Goal: Information Seeking & Learning: Learn about a topic

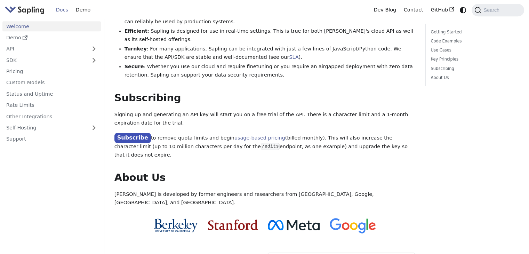
scroll to position [506, 0]
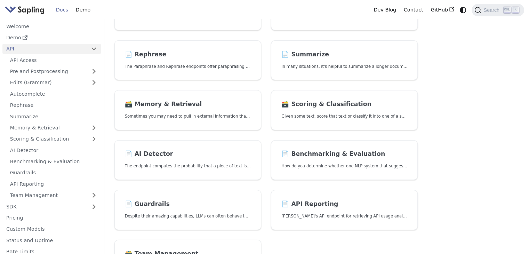
scroll to position [143, 0]
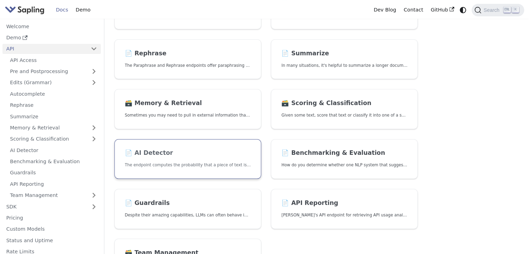
click at [147, 153] on h2 "📄️ AI Detector" at bounding box center [188, 153] width 126 height 8
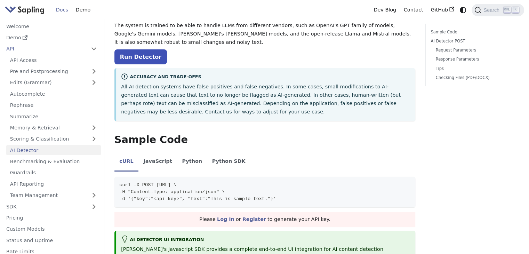
scroll to position [70, 0]
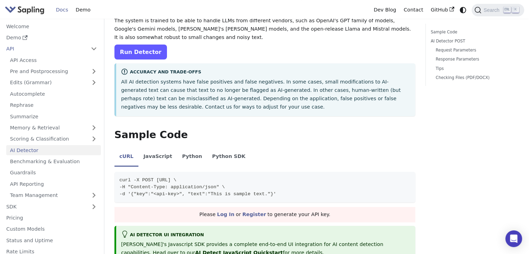
click at [134, 56] on link "Run Detector" at bounding box center [140, 52] width 52 height 15
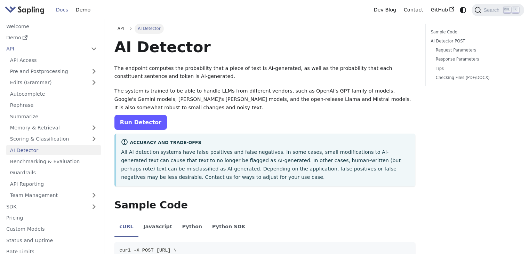
click at [126, 117] on link "Run Detector" at bounding box center [140, 122] width 52 height 15
click at [141, 124] on link "Run Detector" at bounding box center [140, 122] width 52 height 15
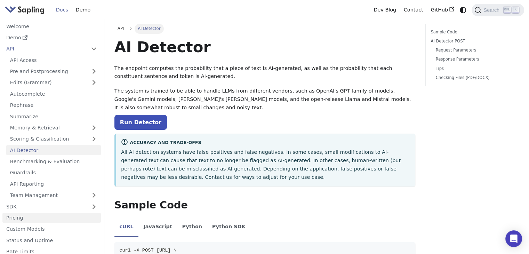
click at [46, 219] on link "Pricing" at bounding box center [51, 218] width 98 height 10
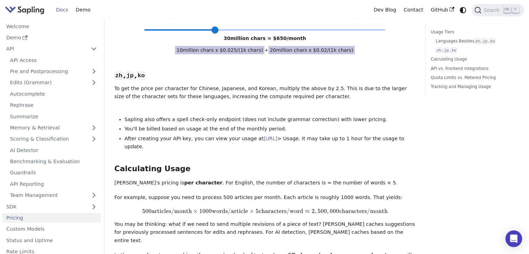
scroll to position [403, 0]
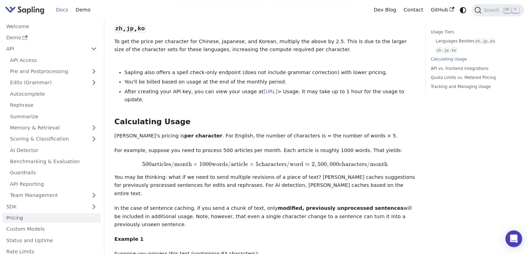
click at [148, 160] on span "500" at bounding box center [146, 163] width 9 height 7
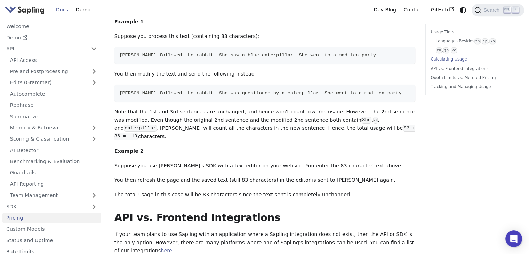
scroll to position [616, 0]
